Goal: Use online tool/utility: Use online tool/utility

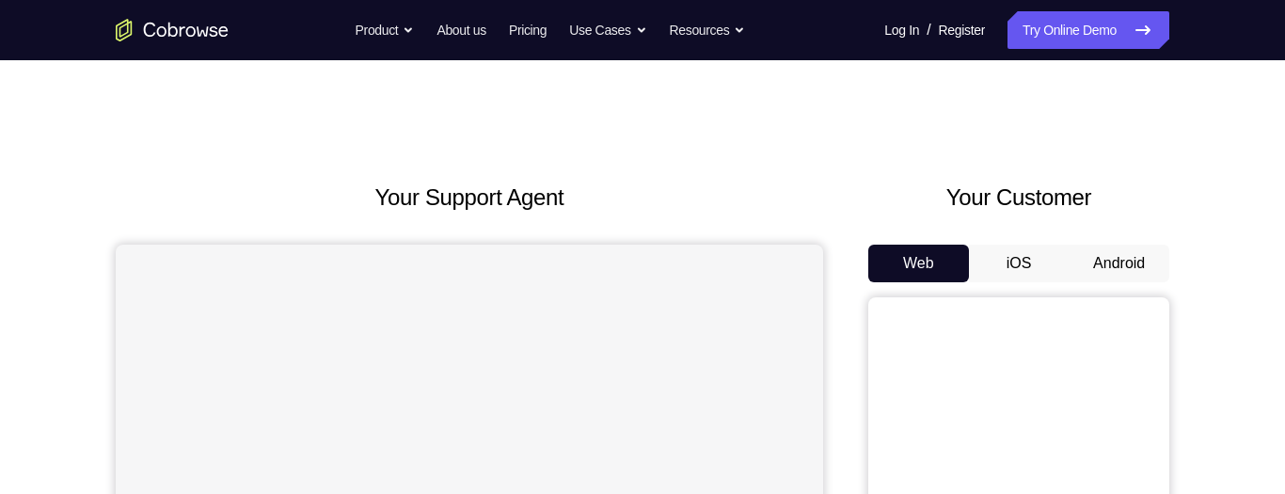
click at [1133, 255] on button "Android" at bounding box center [1119, 264] width 101 height 38
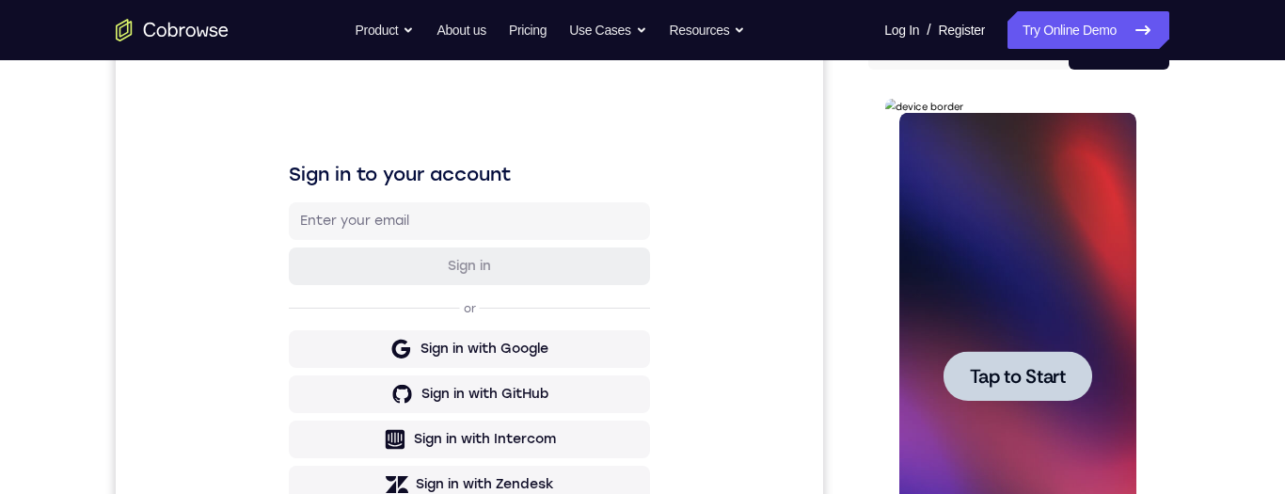
click at [1049, 376] on span "Tap to Start" at bounding box center [1017, 376] width 96 height 19
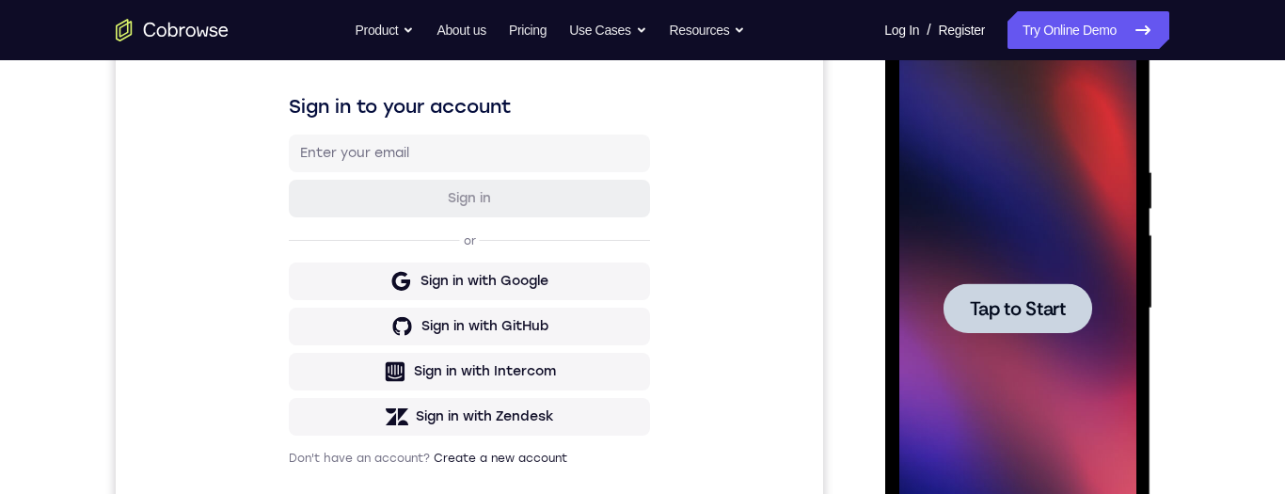
click at [1055, 305] on span "Tap to Start" at bounding box center [1017, 308] width 96 height 19
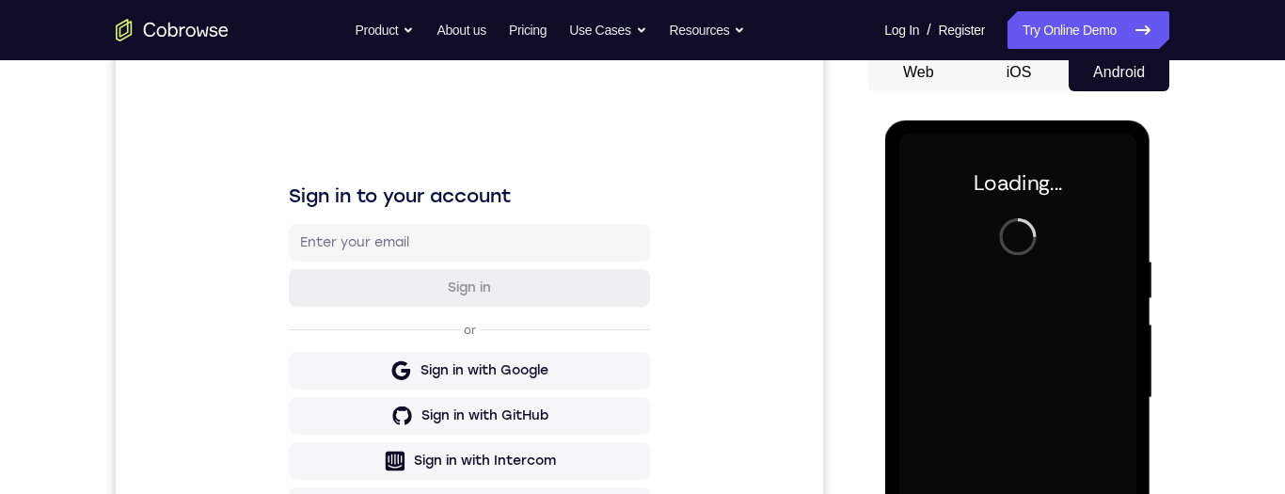
click at [1236, 391] on div "Your Support Agent Your Customer Web iOS Android Next Steps We’d be happy to gi…" at bounding box center [642, 489] width 1204 height 1241
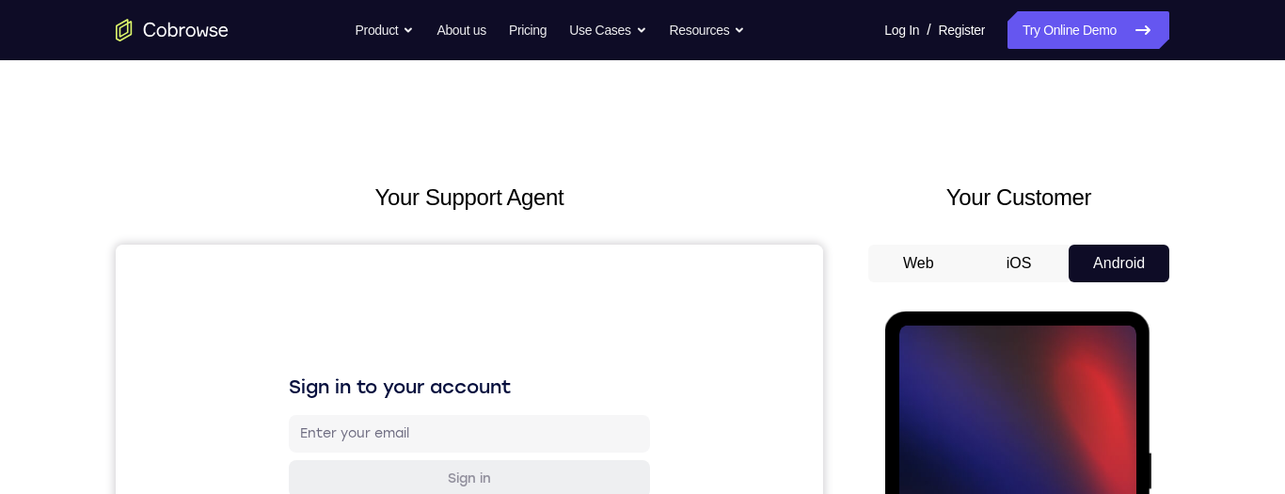
scroll to position [302, 0]
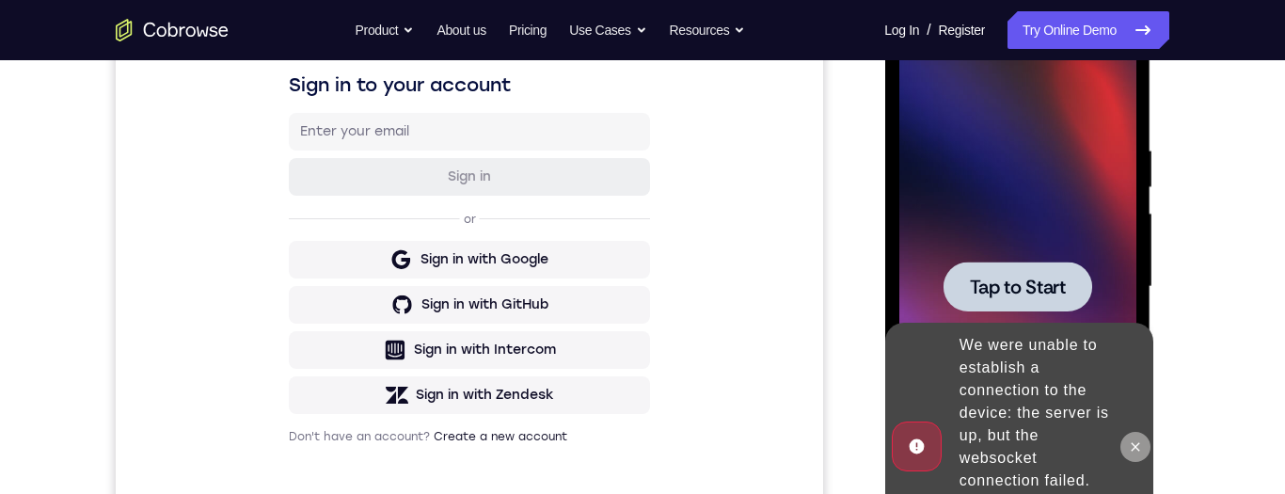
click at [1125, 459] on button at bounding box center [1135, 447] width 30 height 30
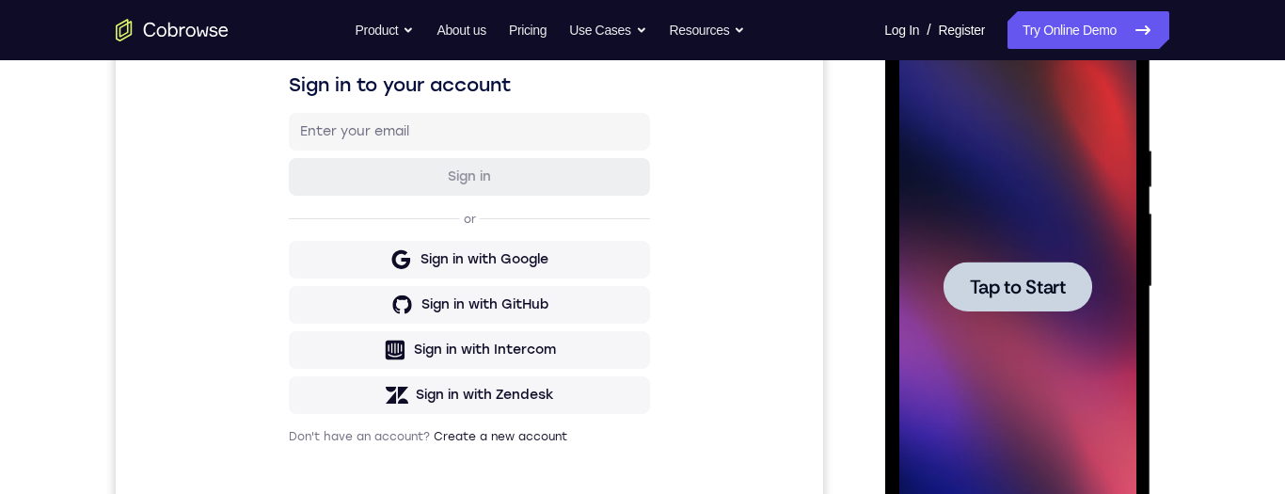
click at [1022, 291] on span "Tap to Start" at bounding box center [1017, 287] width 96 height 19
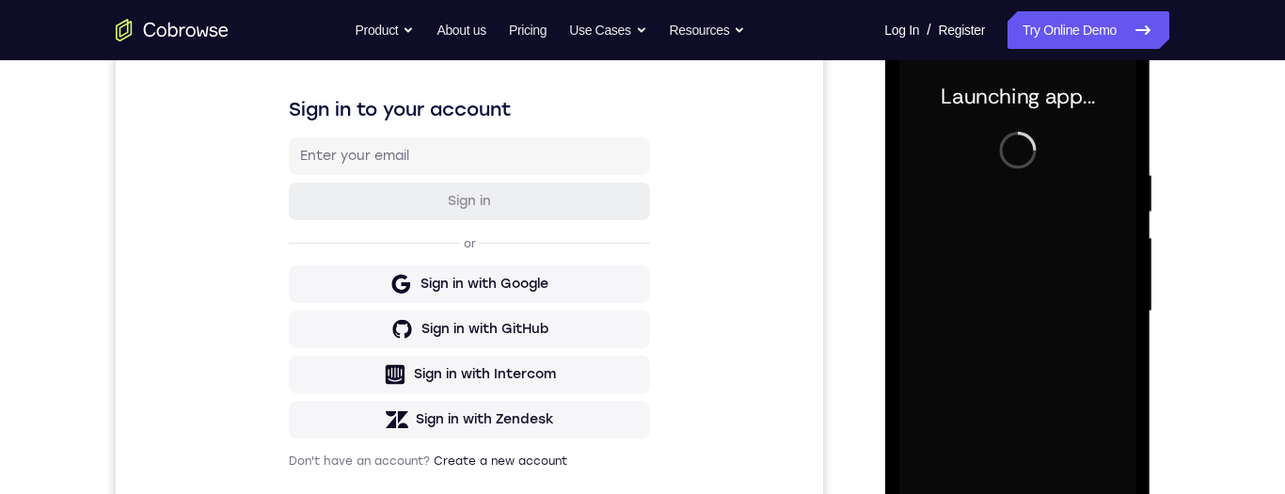
scroll to position [276, 0]
click at [1216, 329] on div "Your Support Agent Your Customer Web iOS Android Next Steps We’d be happy to gi…" at bounding box center [642, 405] width 1204 height 1241
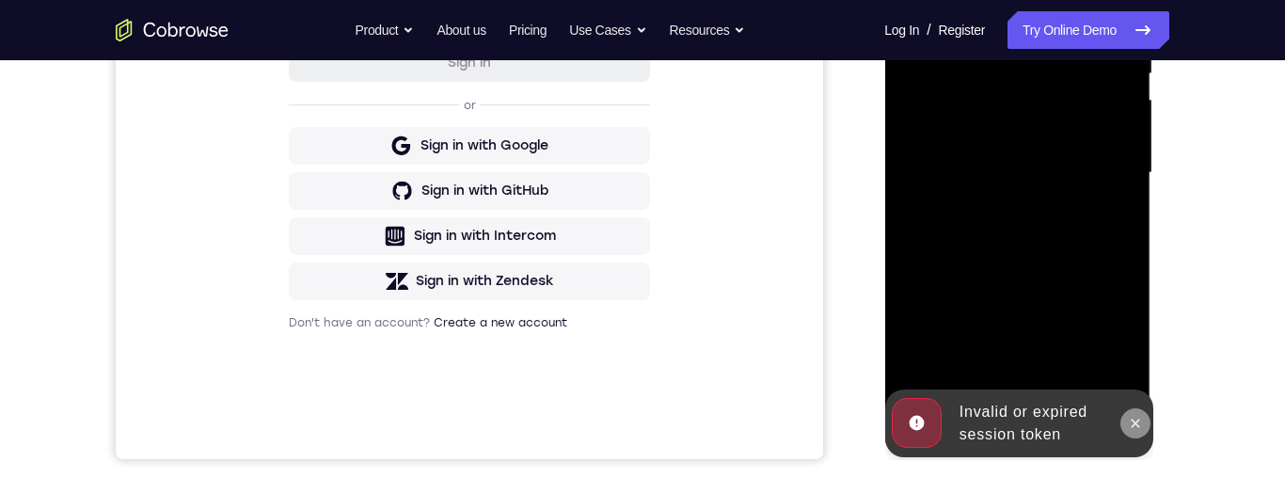
click at [1142, 417] on button at bounding box center [1135, 423] width 30 height 30
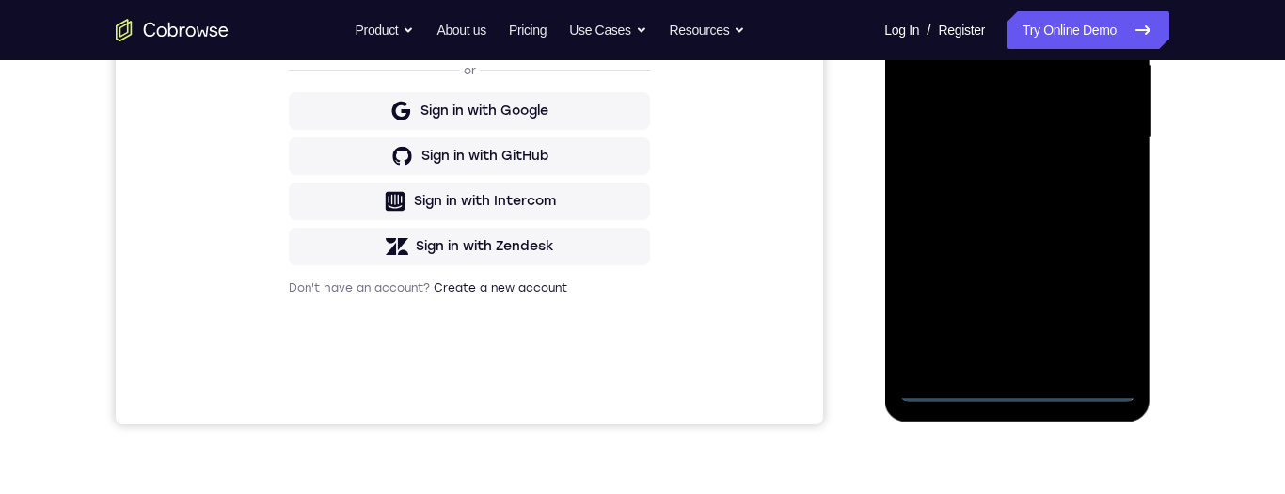
click at [1018, 385] on div at bounding box center [1017, 138] width 237 height 527
